Goal: Task Accomplishment & Management: Complete application form

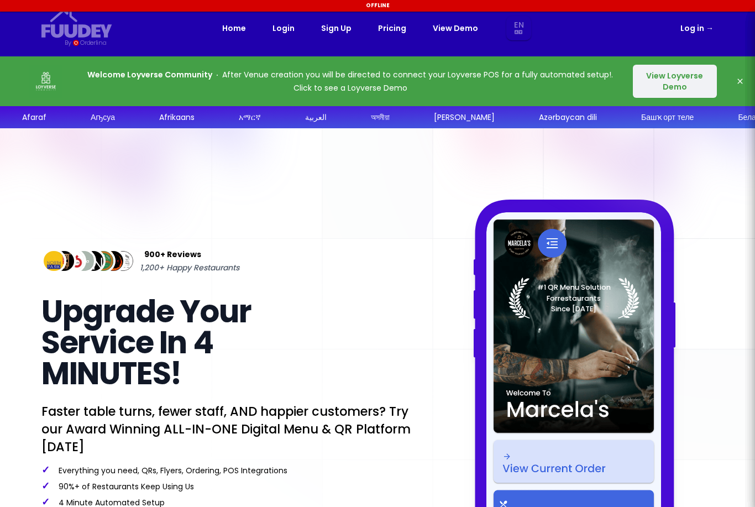
select select "en"
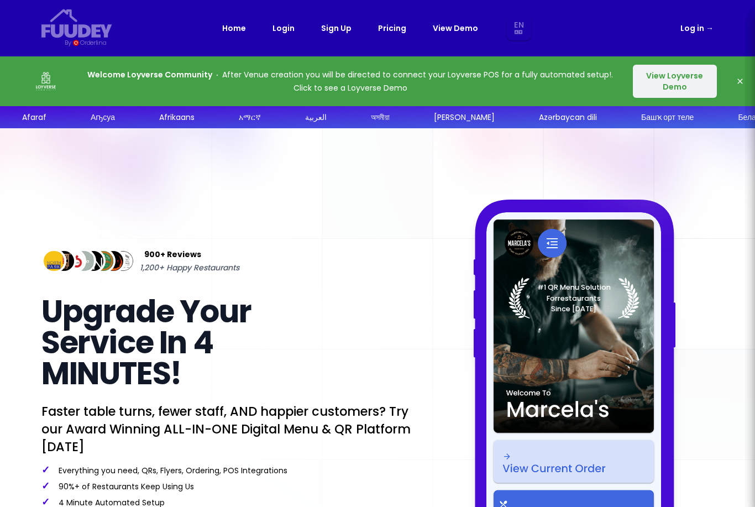
click at [331, 32] on link "Sign Up" at bounding box center [336, 28] width 30 height 13
select select "en"
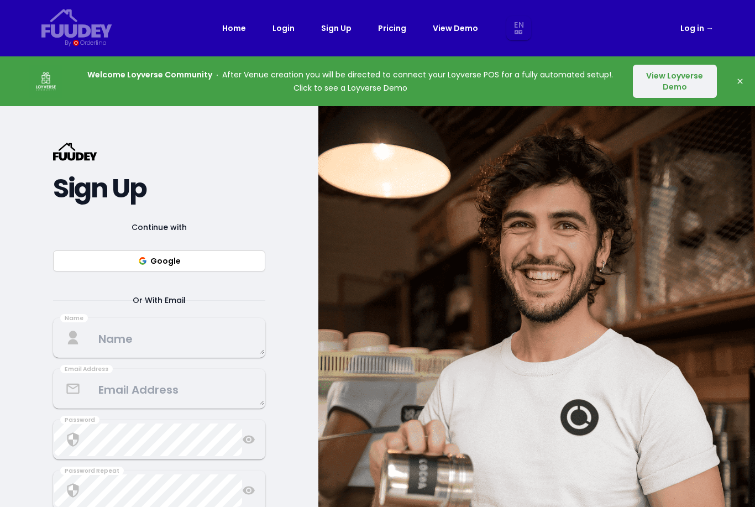
click at [395, 33] on link "Pricing" at bounding box center [392, 28] width 28 height 13
select select "en"
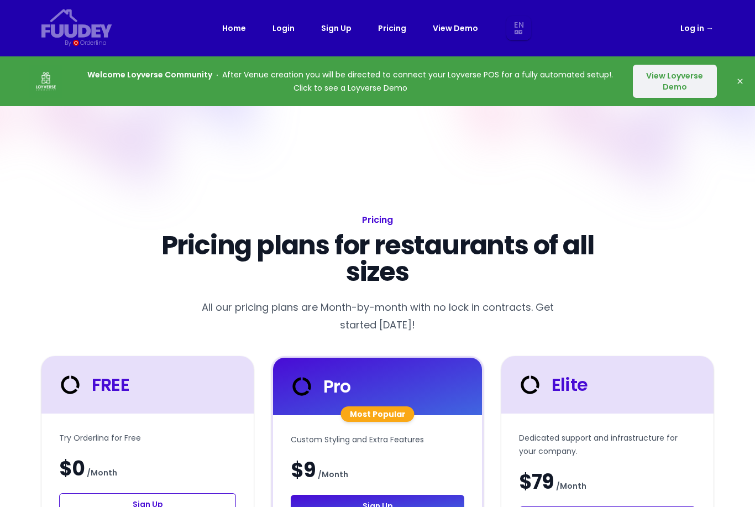
select select "en"
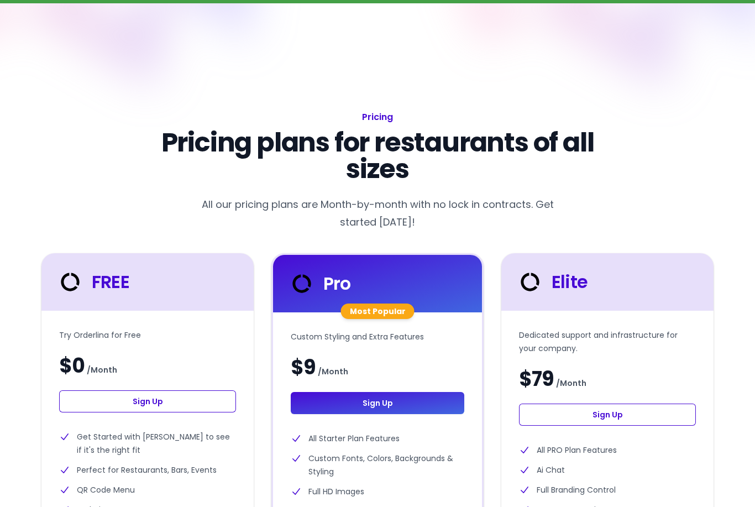
select select "en"
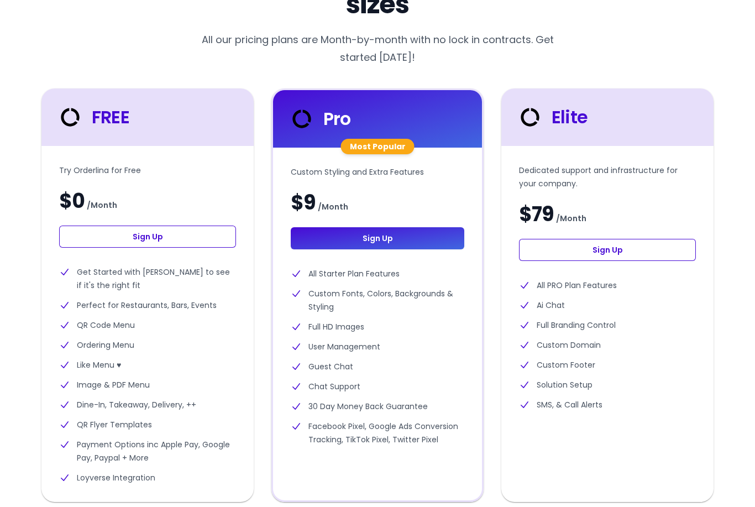
scroll to position [268, 0]
click at [162, 240] on link "Sign Up" at bounding box center [147, 237] width 177 height 22
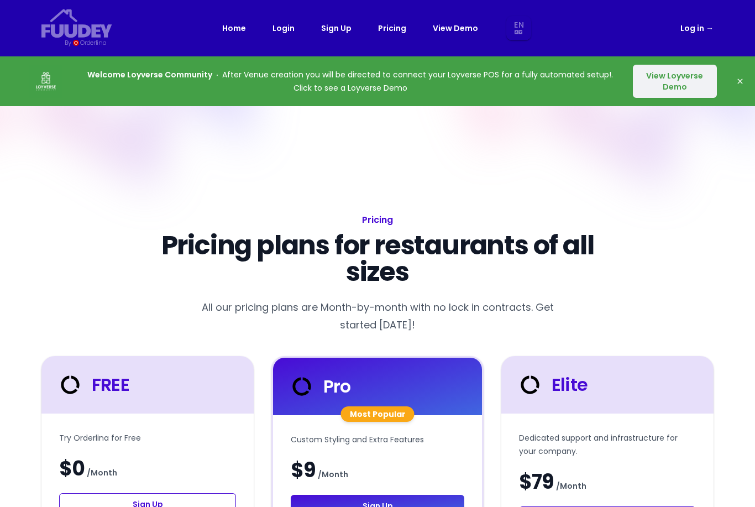
select select "en"
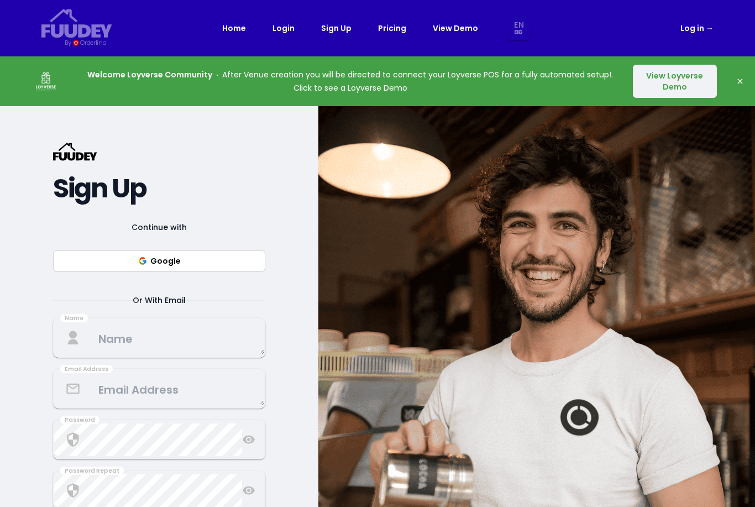
click at [156, 354] on textarea at bounding box center [159, 338] width 210 height 33
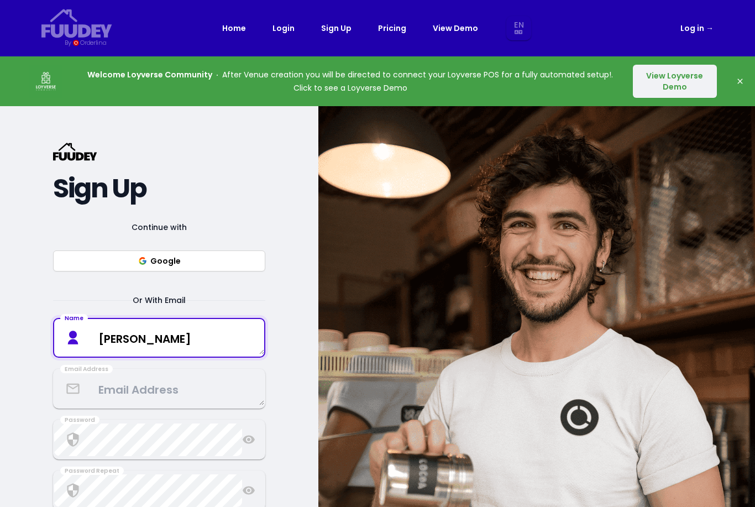
type textarea "[PERSON_NAME]"
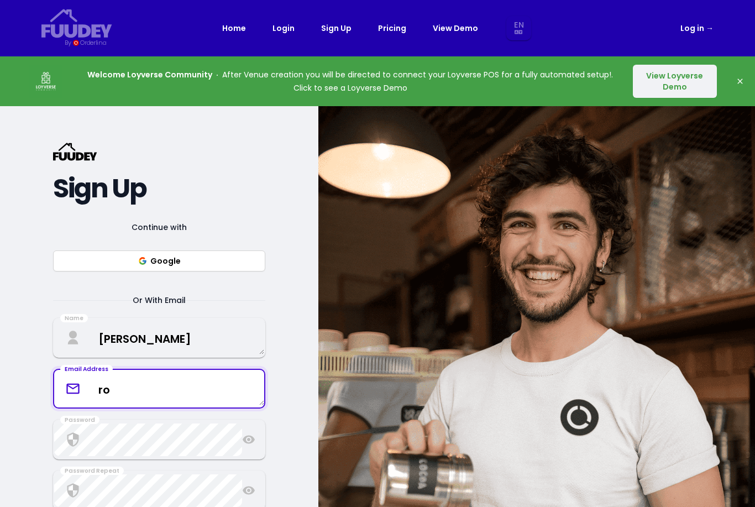
type textarea "r"
type textarea "[EMAIL_ADDRESS][DOMAIN_NAME]"
select select "en"
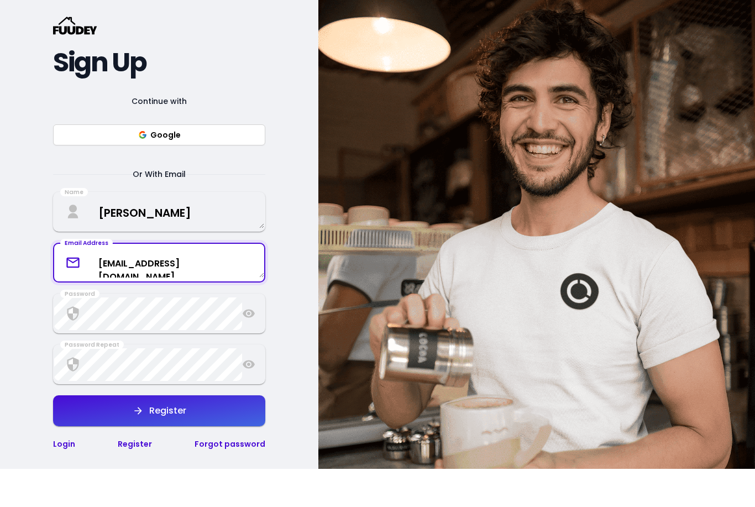
scroll to position [88, 0]
click at [240, 286] on textarea "[EMAIL_ADDRESS][DOMAIN_NAME]" at bounding box center [159, 300] width 210 height 29
click at [239, 286] on textarea "[EMAIL_ADDRESS][DOMAIN_NAME]" at bounding box center [159, 300] width 210 height 29
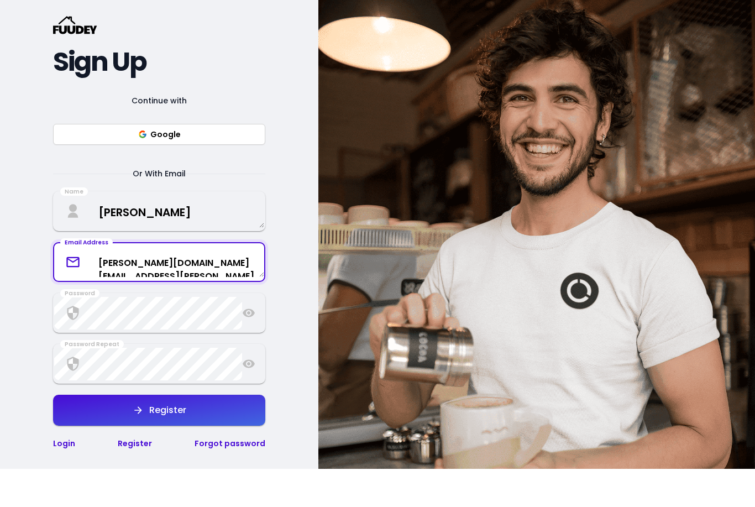
type textarea "[PERSON_NAME][DOMAIN_NAME][EMAIL_ADDRESS][PERSON_NAME][DOMAIN_NAME]"
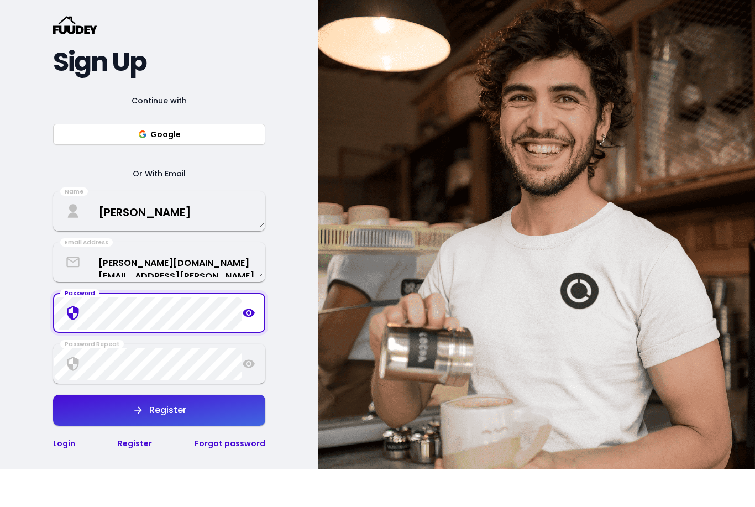
scroll to position [127, 0]
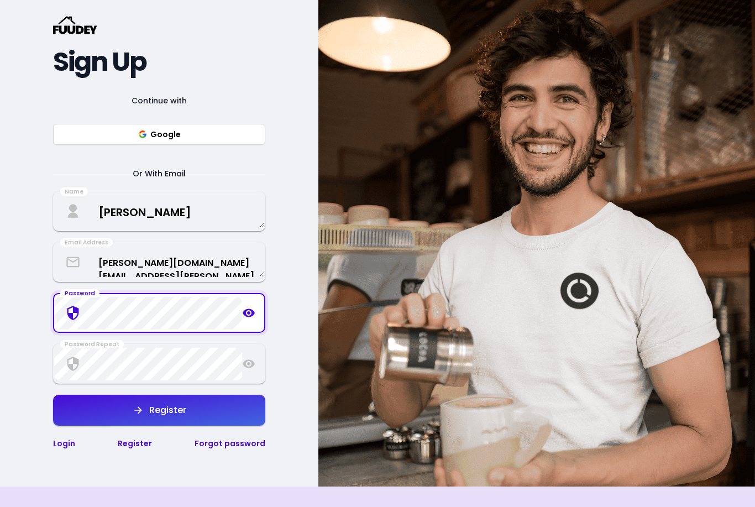
click at [250, 317] on icon at bounding box center [249, 313] width 12 height 8
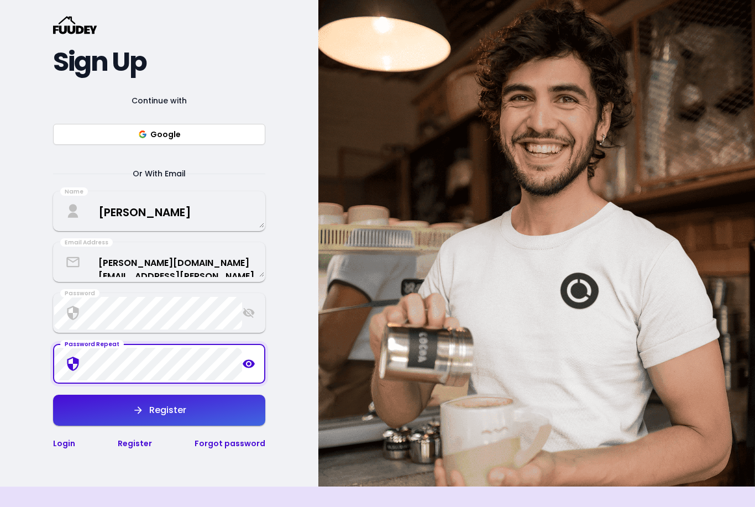
scroll to position [152, 0]
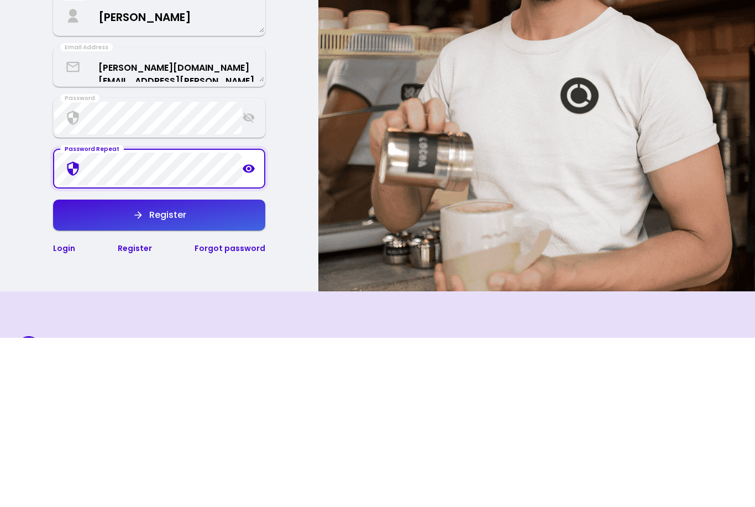
click at [253, 334] on icon at bounding box center [249, 338] width 12 height 8
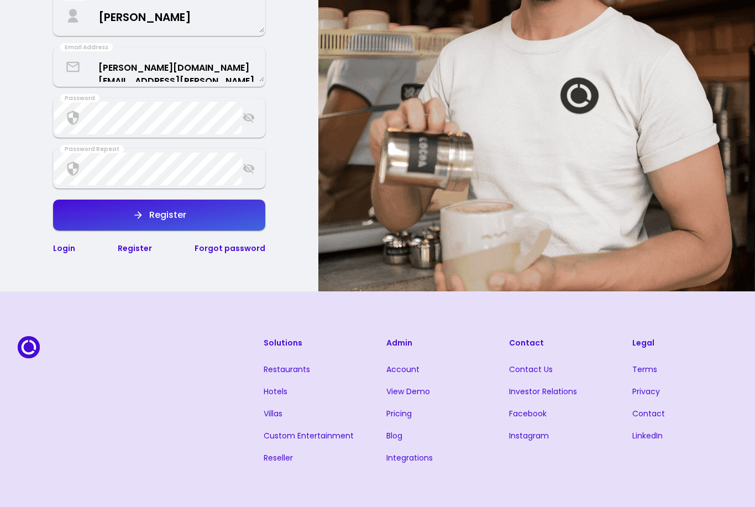
click at [200, 231] on button "Register" at bounding box center [159, 215] width 212 height 31
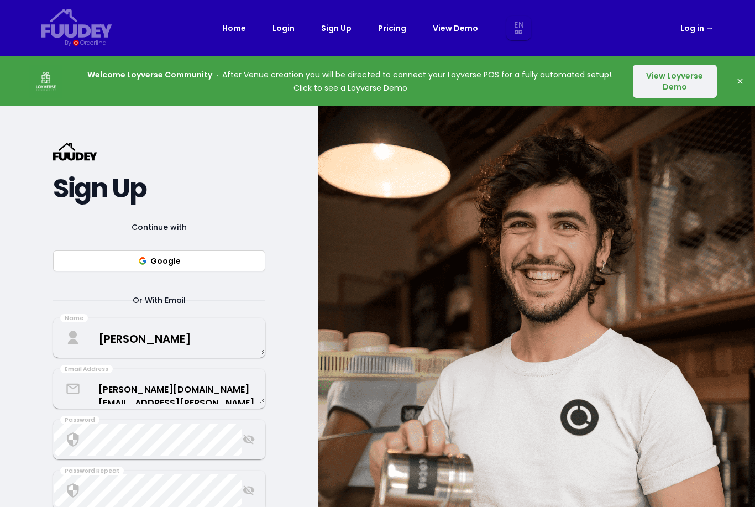
select select "en"
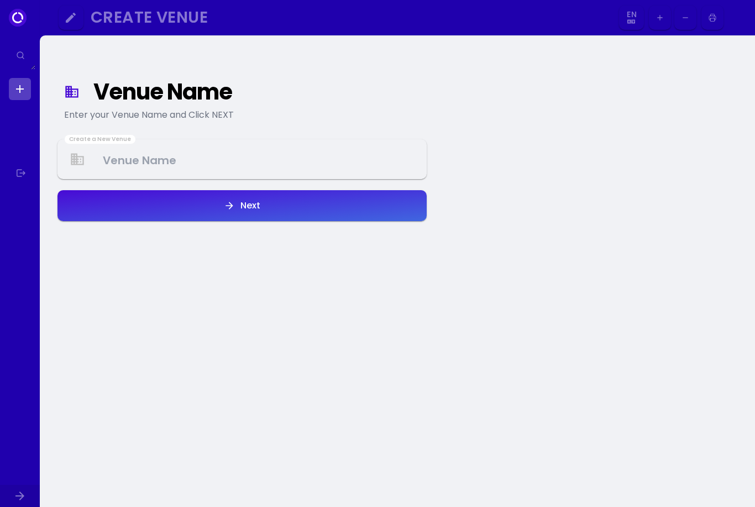
select select "en"
click at [140, 156] on Venue at bounding box center [242, 159] width 367 height 33
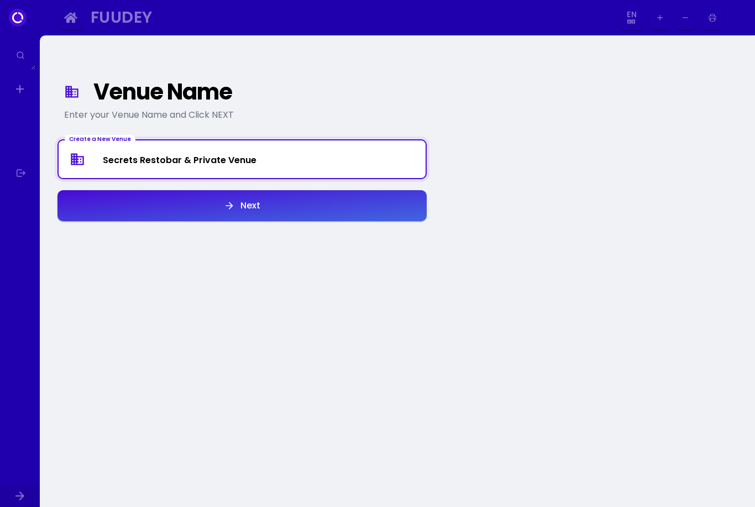
type Venue "Secrets Restobar & Private Venue"
click at [267, 204] on button "Next" at bounding box center [241, 205] width 369 height 31
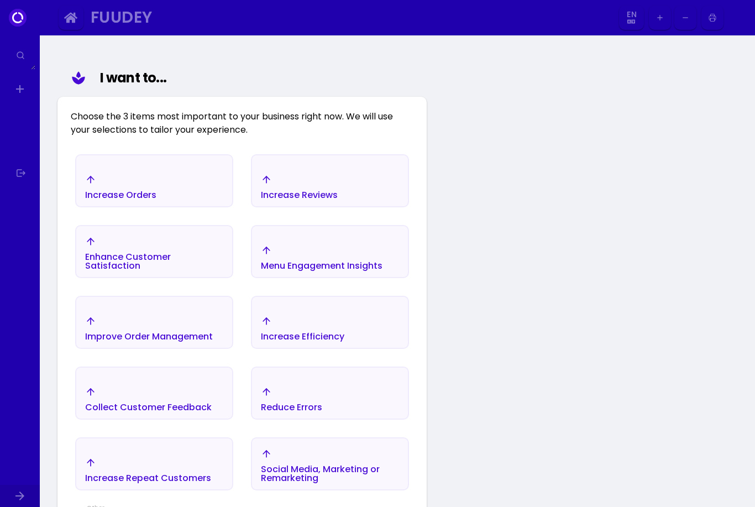
scroll to position [128, 0]
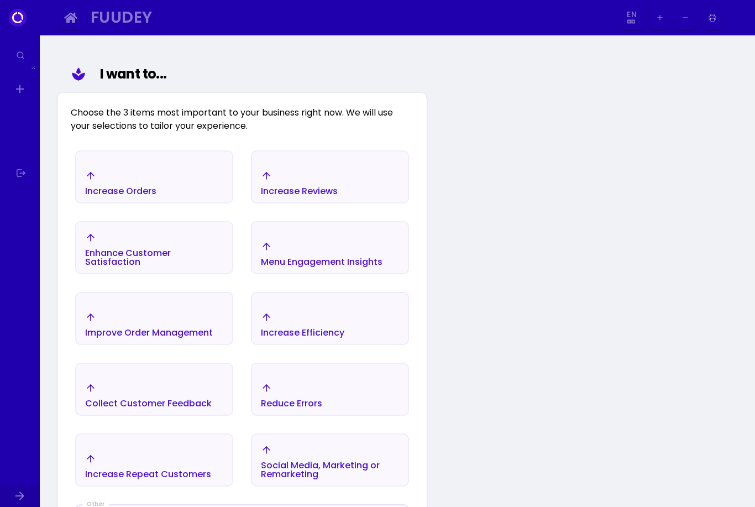
select select "en"
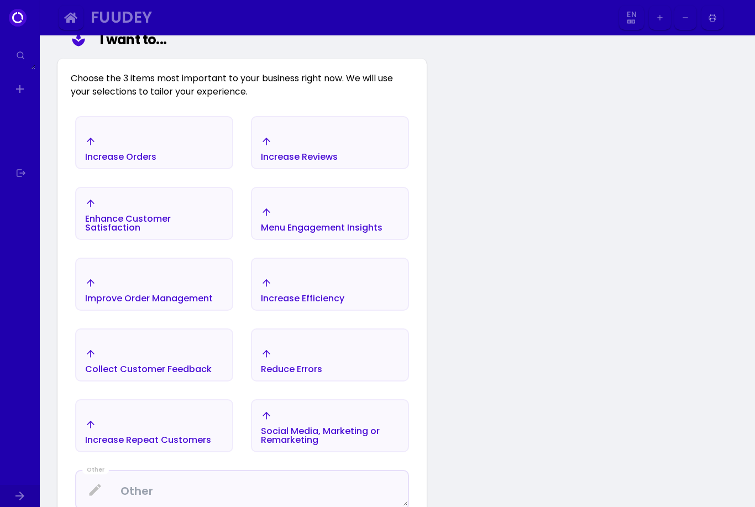
scroll to position [140, 0]
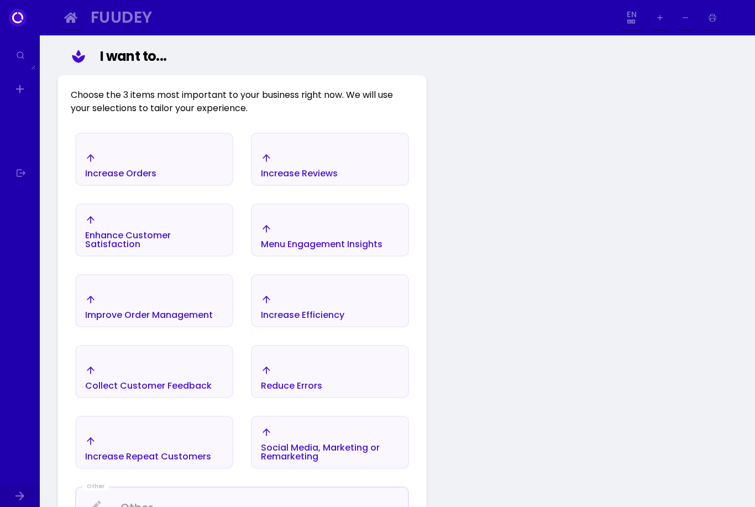
click at [109, 165] on div "Increase Orders" at bounding box center [120, 165] width 71 height 25
click at [157, 177] on div "Menu Engagement Insights" at bounding box center [121, 173] width 71 height 9
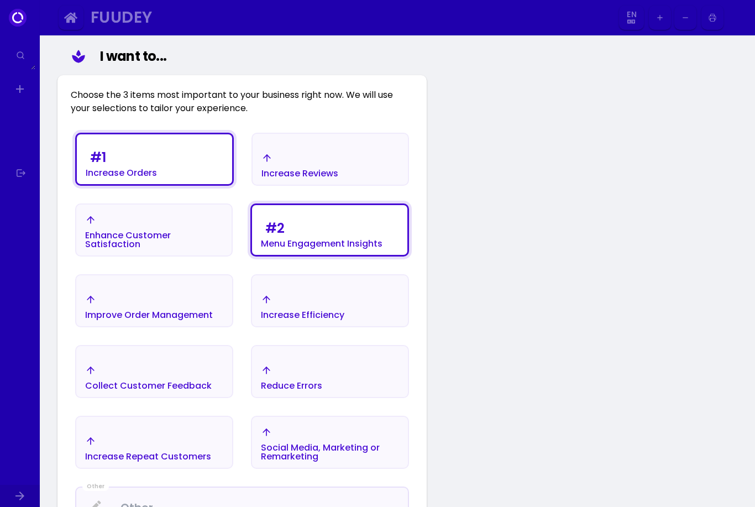
click at [157, 177] on div "Improve Order Management" at bounding box center [121, 173] width 71 height 9
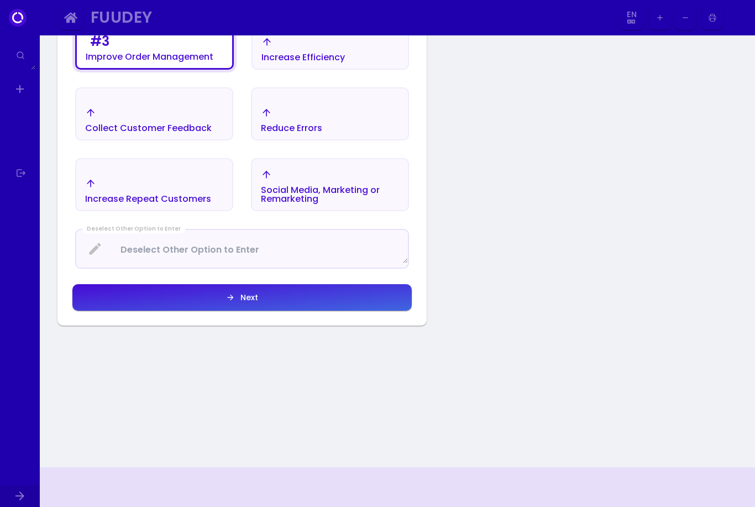
scroll to position [400, 0]
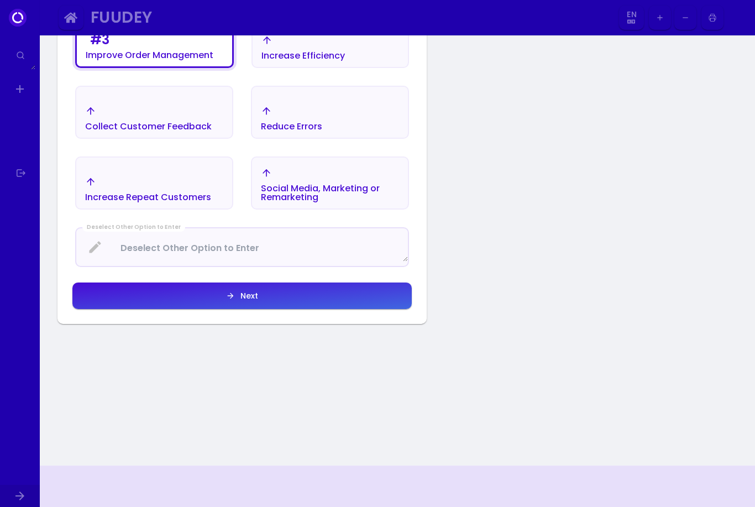
click at [242, 296] on div "Next" at bounding box center [246, 296] width 23 height 8
select select "en"
